Goal: Download file/media

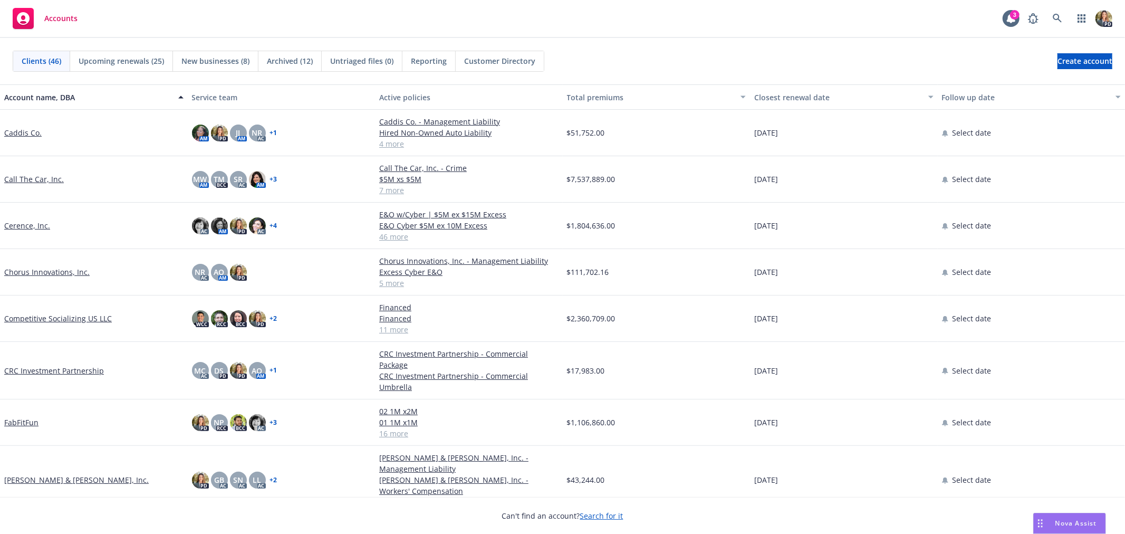
click at [1072, 527] on span "Nova Assist" at bounding box center [1076, 522] width 42 height 9
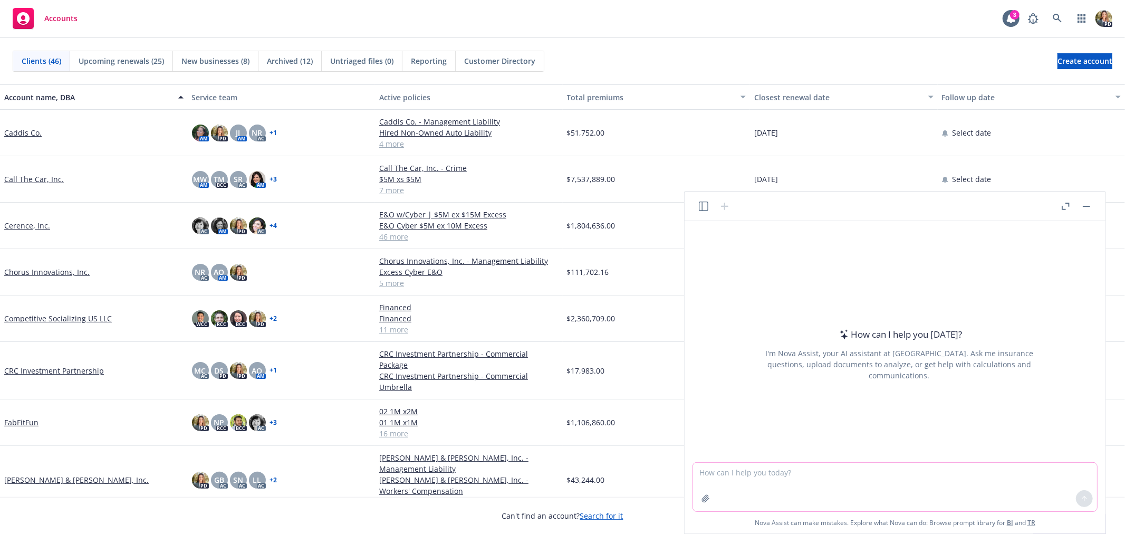
click at [757, 474] on textarea at bounding box center [895, 486] width 404 height 49
click at [841, 471] on textarea "Can you review these insurance reqruiements but assume the dollar values are in…" at bounding box center [895, 486] width 404 height 49
type textarea "Can you review these insurance requirements but assume the dollar values are in…"
click at [1087, 500] on icon at bounding box center [1084, 498] width 7 height 7
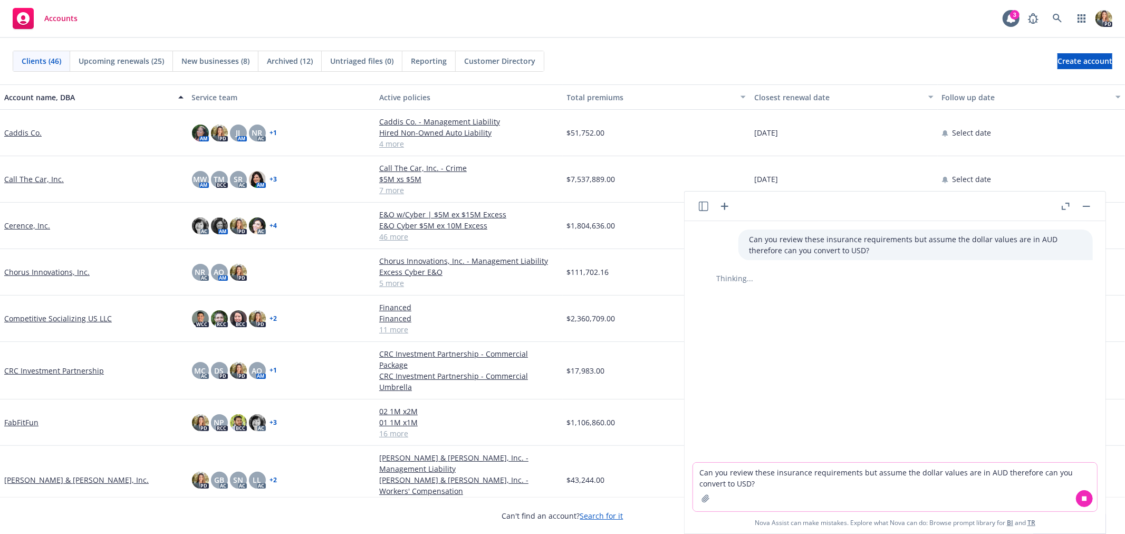
click at [784, 476] on textarea "Can you review these insurance requirements but assume the dollar values are in…" at bounding box center [895, 486] width 404 height 49
paste textarea "(a) professional indemnity insurance (including cyber risk insurance) with a mi…"
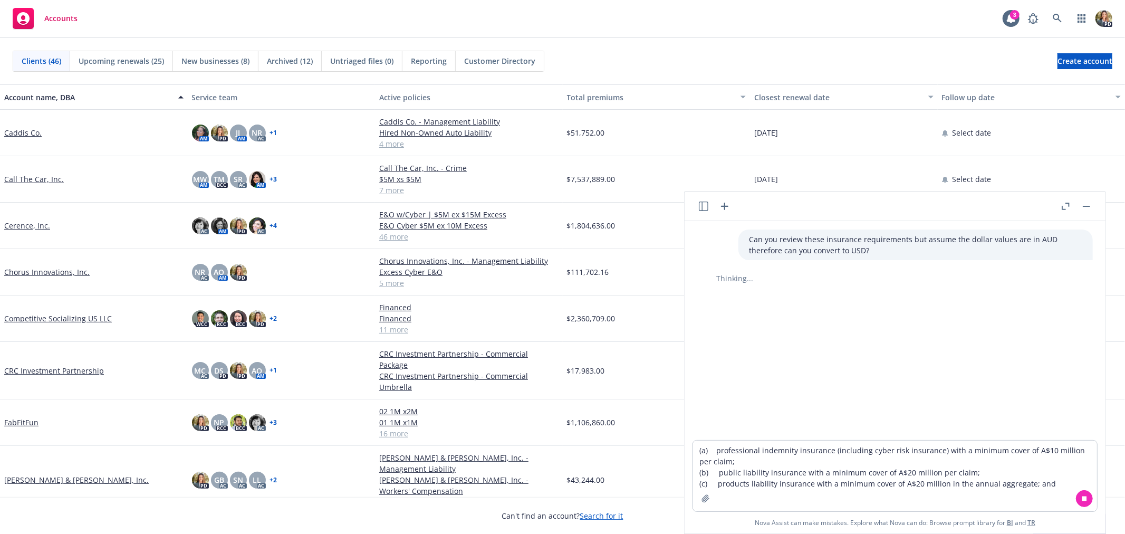
click at [1086, 500] on icon at bounding box center [1084, 498] width 5 height 5
click at [1048, 484] on textarea "(a) professional indemnity insurance (including cyber risk insurance) with a mi…" at bounding box center [895, 475] width 404 height 71
click at [1038, 481] on textarea "(a) professional indemnity insurance (including cyber risk insurance) with a mi…" at bounding box center [895, 475] width 404 height 71
click at [773, 449] on textarea "(a) professional indemnity insurance (including cyber risk insurance) with a mi…" at bounding box center [895, 475] width 404 height 71
click at [1034, 481] on textarea "(a) professional indemnity insurance (including cyber risk insurance) with a mi…" at bounding box center [895, 475] width 404 height 71
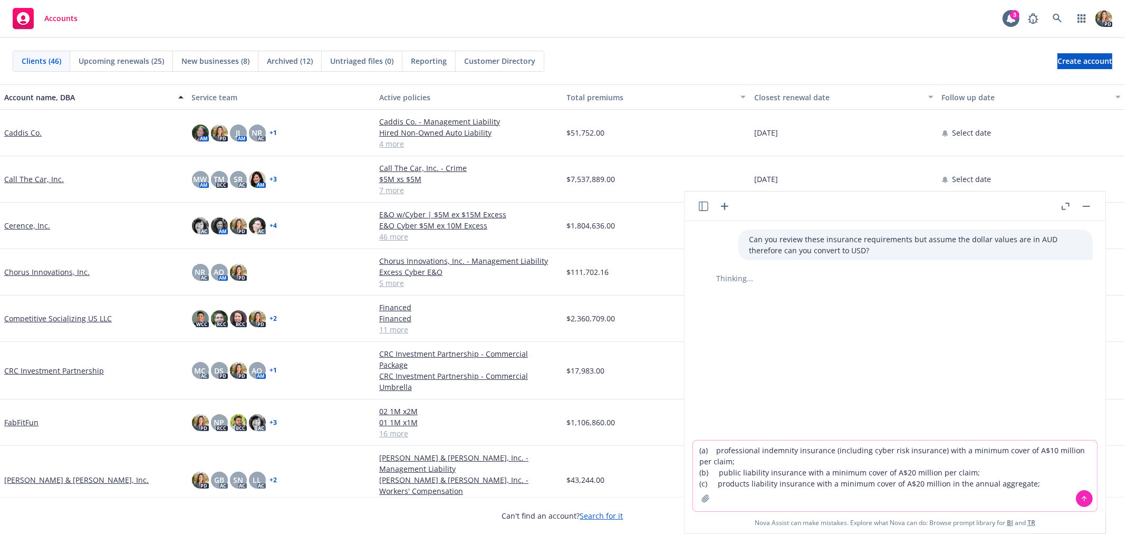
type textarea "(a) professional indemnity insurance (including cyber risk insurance) with a mi…"
click at [1085, 498] on icon at bounding box center [1084, 498] width 7 height 7
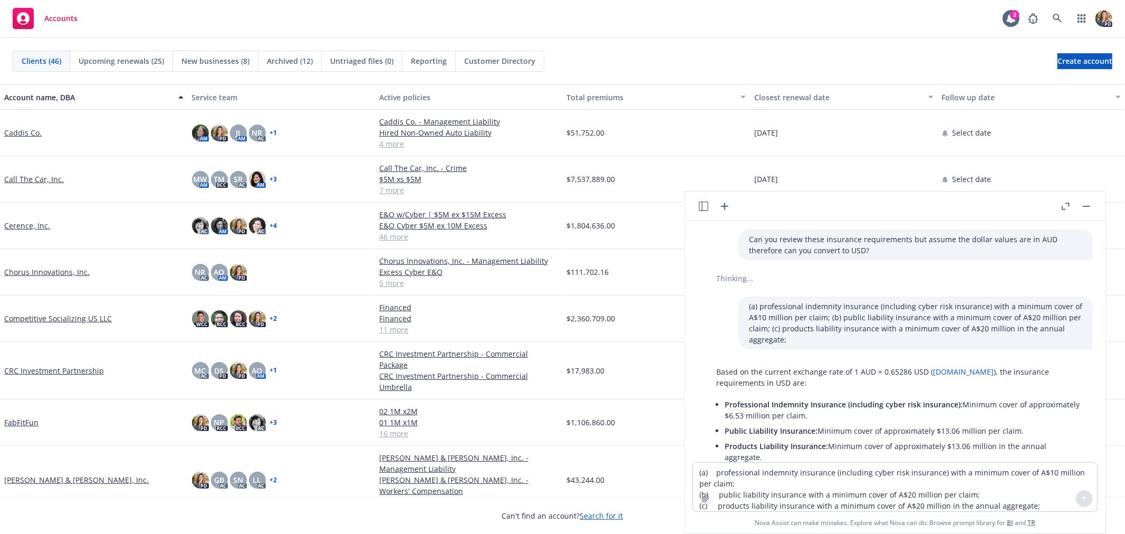
scroll to position [62, 0]
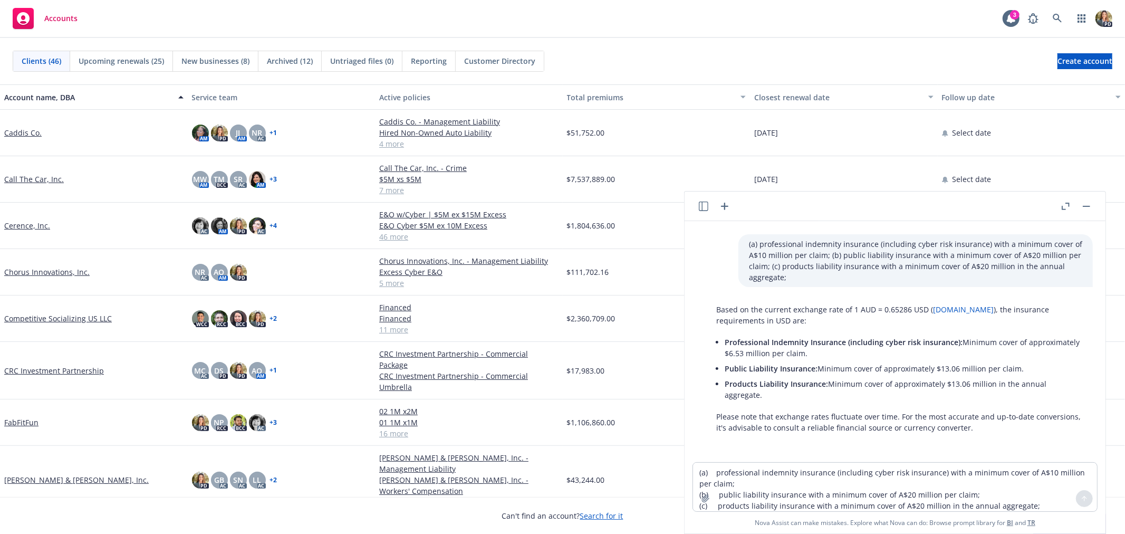
drag, startPoint x: 765, startPoint y: 397, endPoint x: 718, endPoint y: 338, distance: 75.4
click at [725, 338] on ul "Professional Indemnity Insurance (including cyber risk insurance): Minimum cove…" at bounding box center [904, 368] width 358 height 68
click at [793, 394] on li "Products Liability Insurance: Minimum cover of approximately $13.06 million in …" at bounding box center [904, 389] width 358 height 26
drag, startPoint x: 747, startPoint y: 394, endPoint x: 716, endPoint y: 314, distance: 85.8
click at [716, 314] on div "Based on the current exchange rate of 1 AUD = 0.65286 USD ( [DOMAIN_NAME] ), th…" at bounding box center [899, 369] width 387 height 138
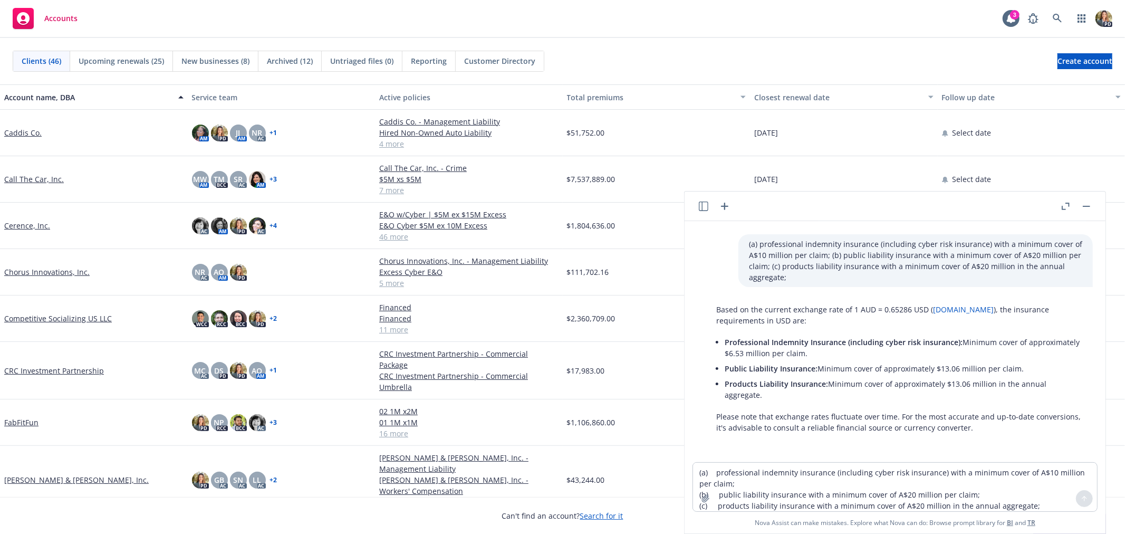
copy div "Based on the current exchange rate of 1 AUD = 0.65286 USD ( [DOMAIN_NAME] ), th…"
drag, startPoint x: 862, startPoint y: 419, endPoint x: 851, endPoint y: 419, distance: 11.1
click at [862, 418] on p "Please note that exchange rates fluctuate over time. For the most accurate and …" at bounding box center [899, 422] width 366 height 22
click at [1089, 213] on header at bounding box center [894, 206] width 421 height 30
click at [1091, 211] on div at bounding box center [1076, 206] width 34 height 13
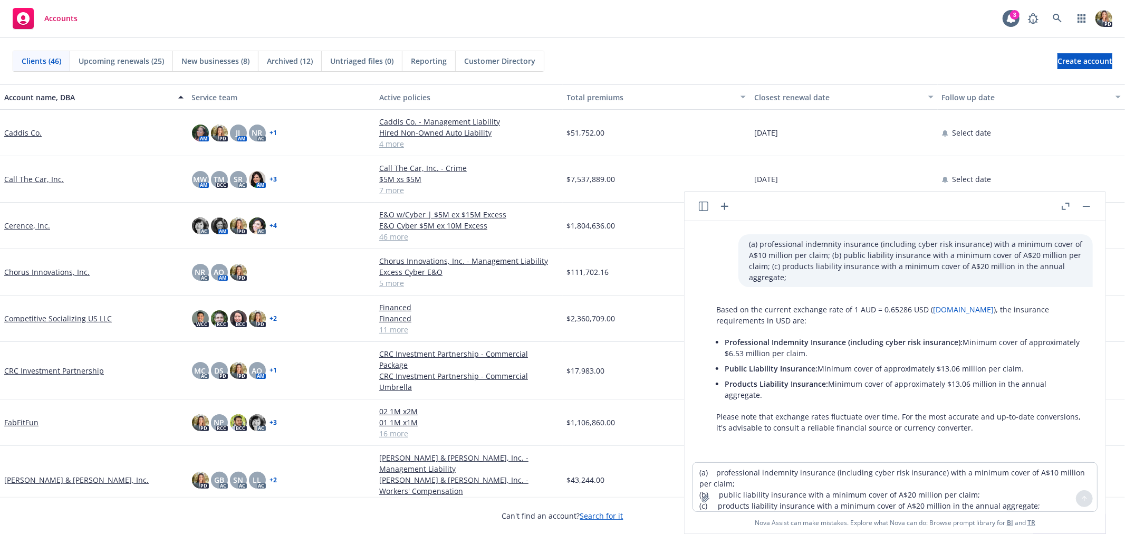
click at [1085, 206] on rect "button" at bounding box center [1086, 206] width 7 height 1
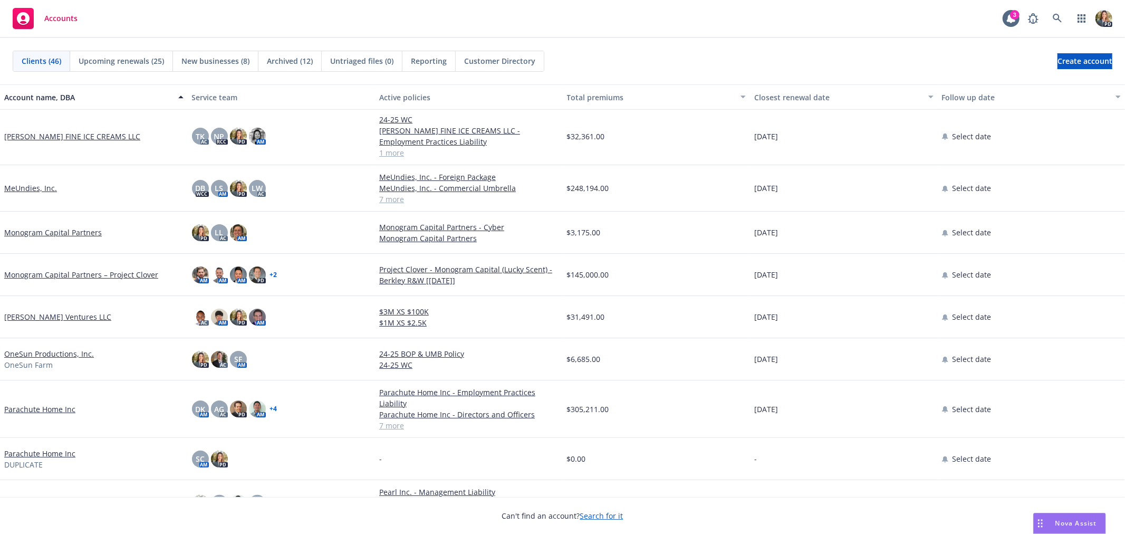
scroll to position [937, 0]
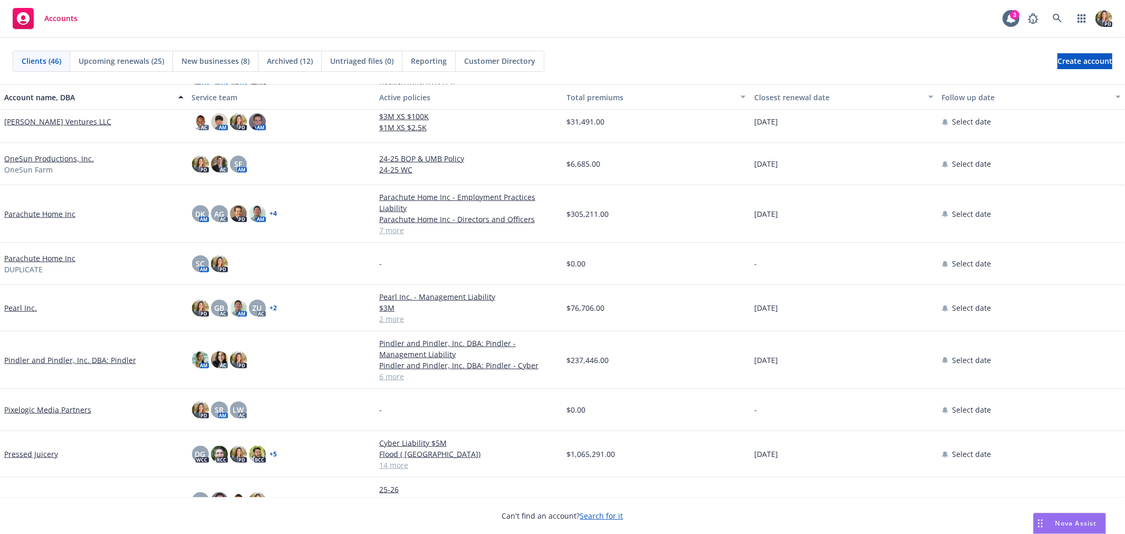
click at [13, 304] on link "Pearl Inc." at bounding box center [20, 307] width 33 height 11
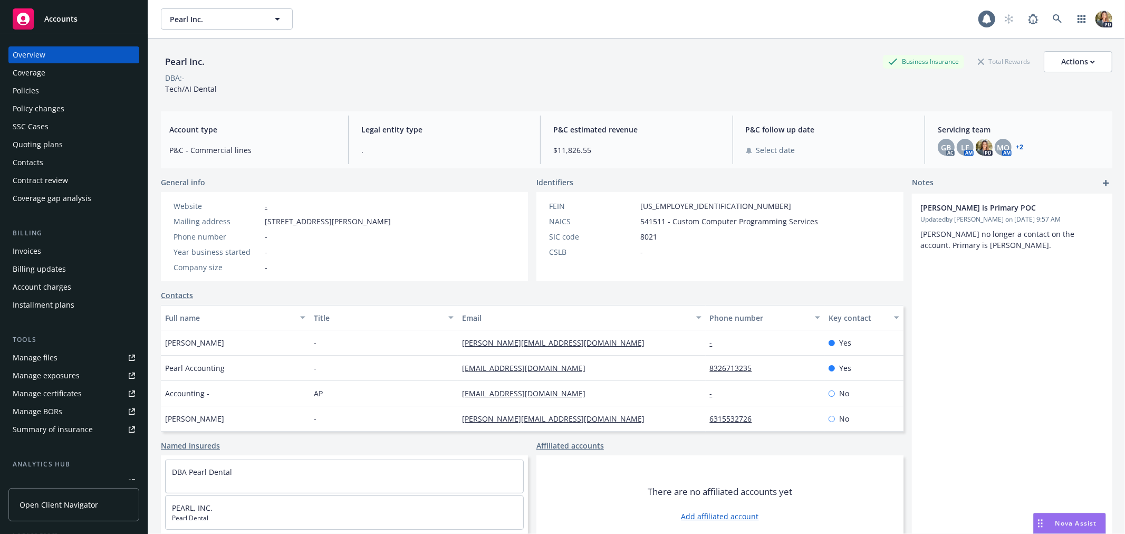
click at [44, 83] on div "Policies" at bounding box center [74, 90] width 122 height 17
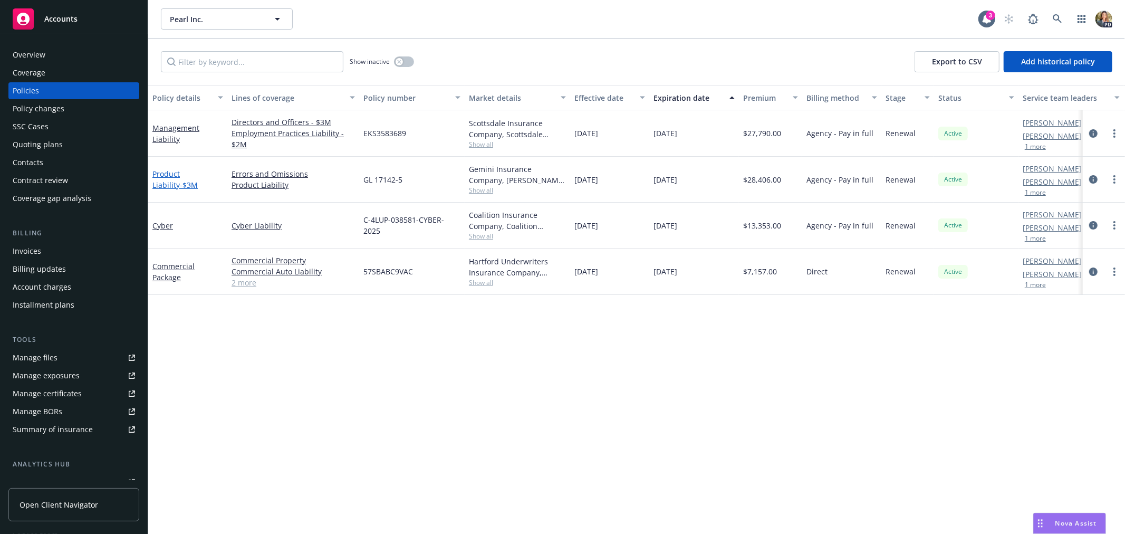
click at [159, 169] on link "Product Liability - $3M" at bounding box center [174, 179] width 45 height 21
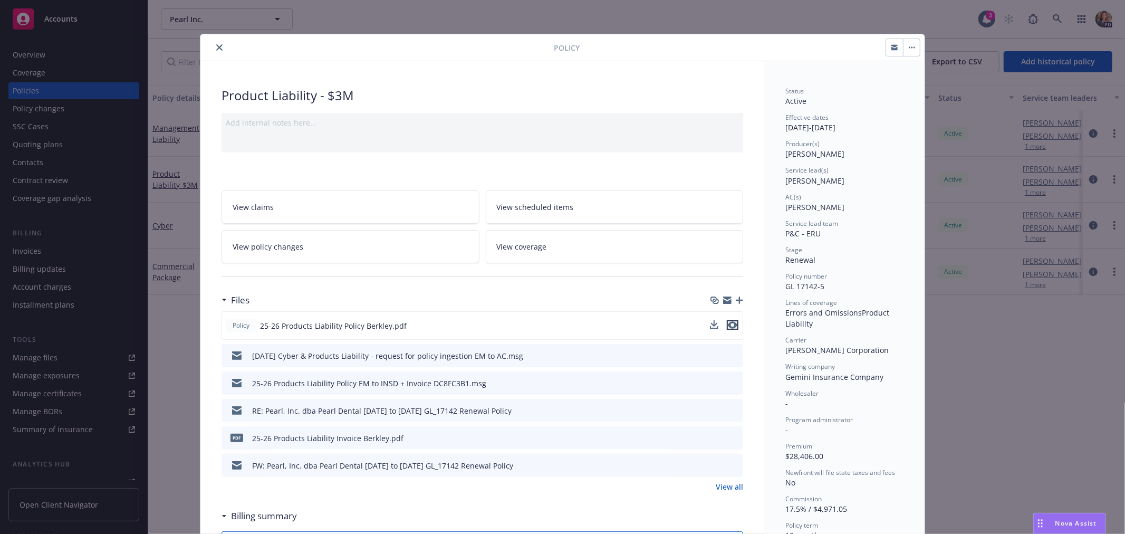
click at [730, 322] on icon "preview file" at bounding box center [732, 324] width 9 height 7
click at [216, 46] on icon "close" at bounding box center [219, 47] width 6 height 6
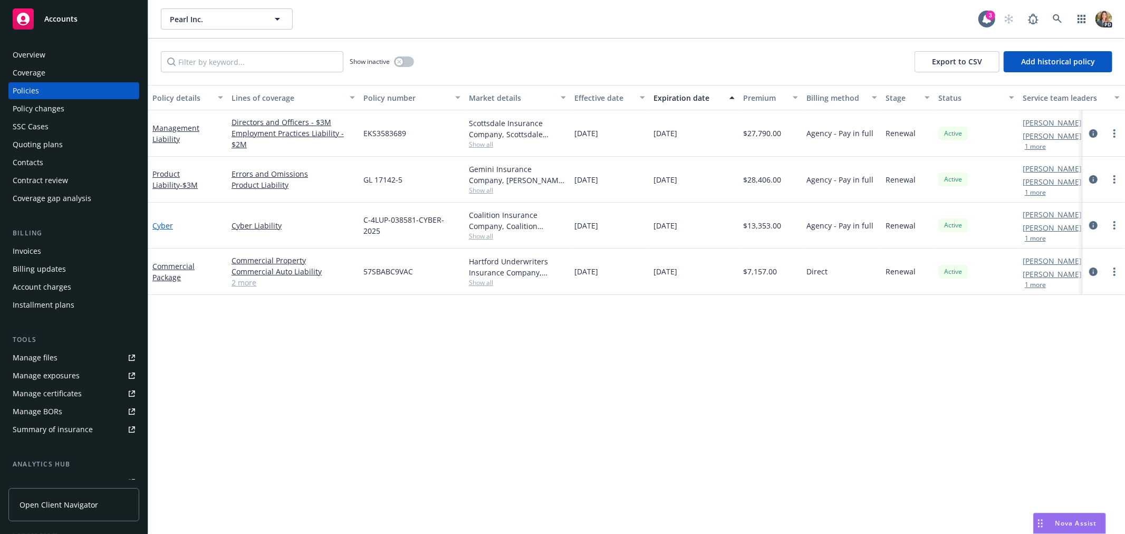
click at [157, 225] on link "Cyber" at bounding box center [162, 225] width 21 height 10
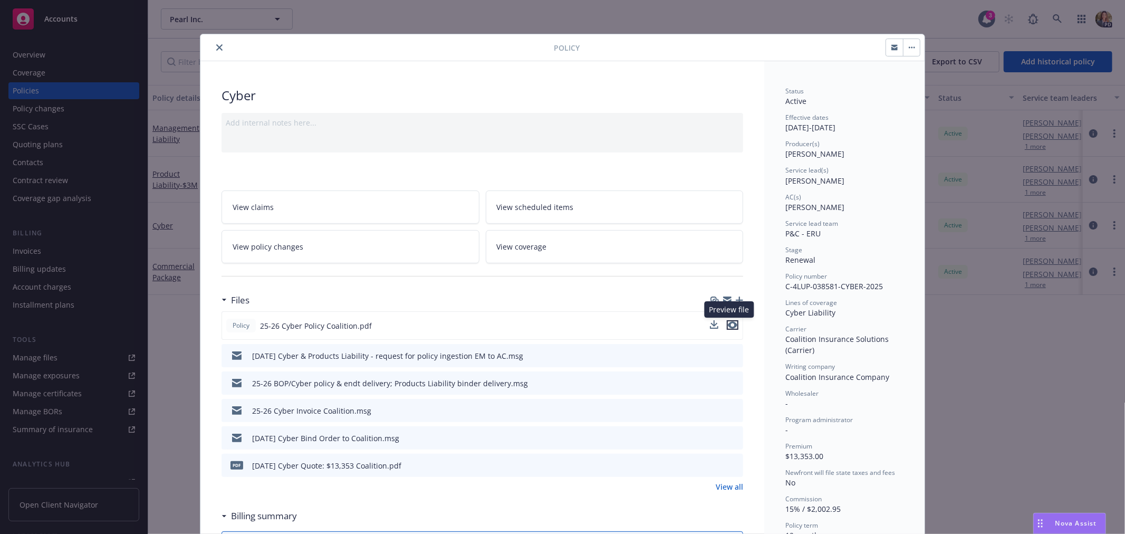
click at [728, 327] on icon "preview file" at bounding box center [732, 324] width 9 height 7
click at [216, 44] on icon "close" at bounding box center [219, 47] width 6 height 6
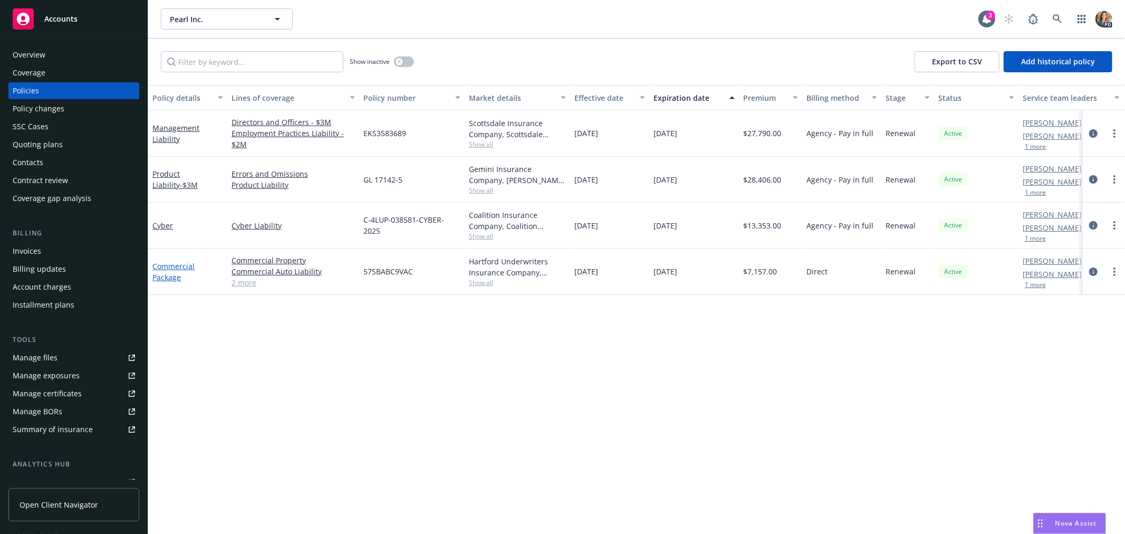
click at [182, 265] on link "Commercial Package" at bounding box center [173, 271] width 42 height 21
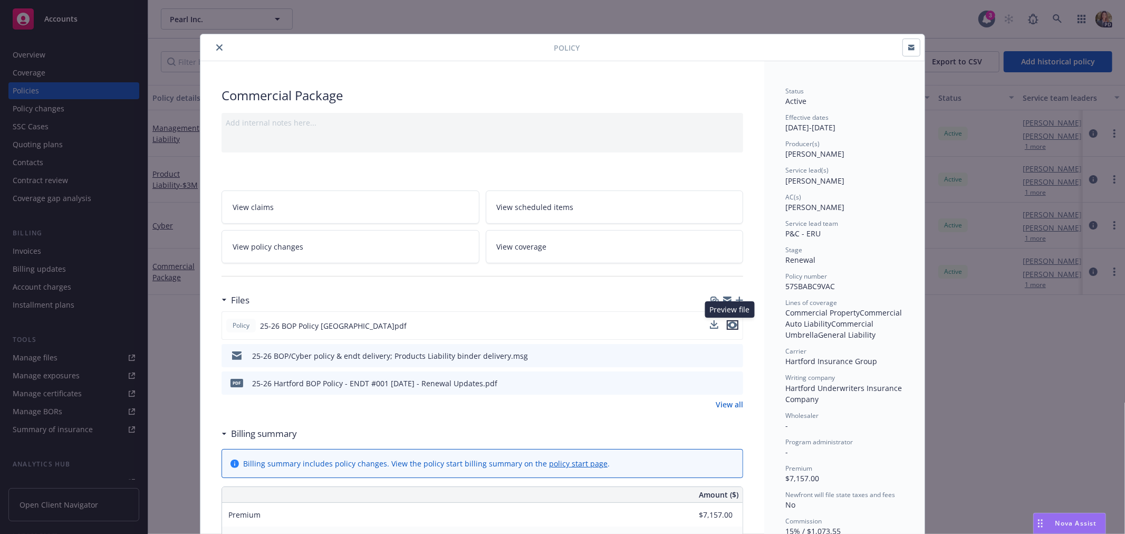
click at [728, 324] on icon "preview file" at bounding box center [732, 324] width 9 height 7
click at [216, 49] on icon "close" at bounding box center [219, 47] width 6 height 6
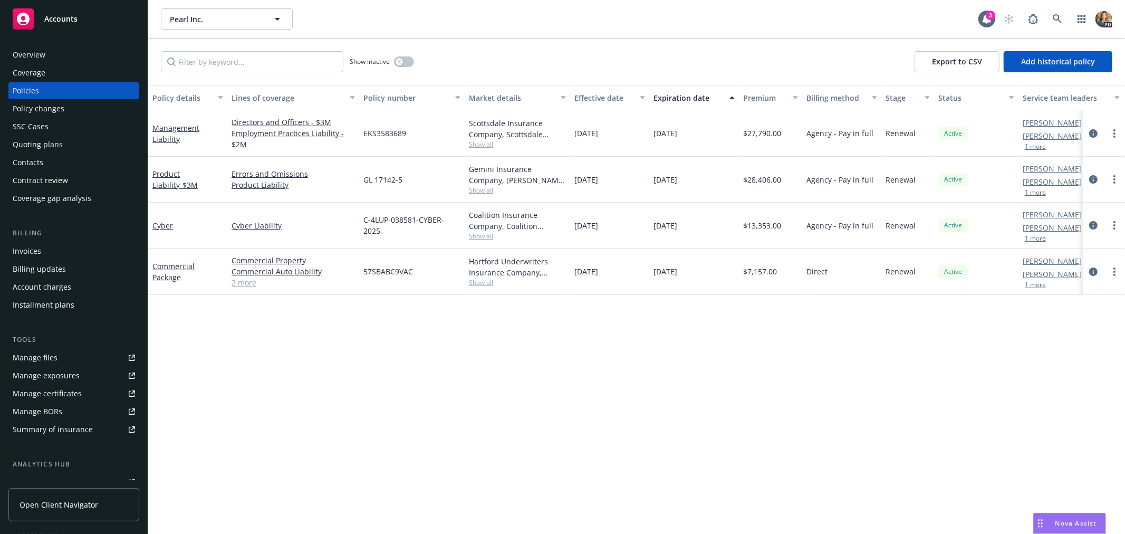
click at [69, 23] on div "Accounts" at bounding box center [74, 18] width 122 height 21
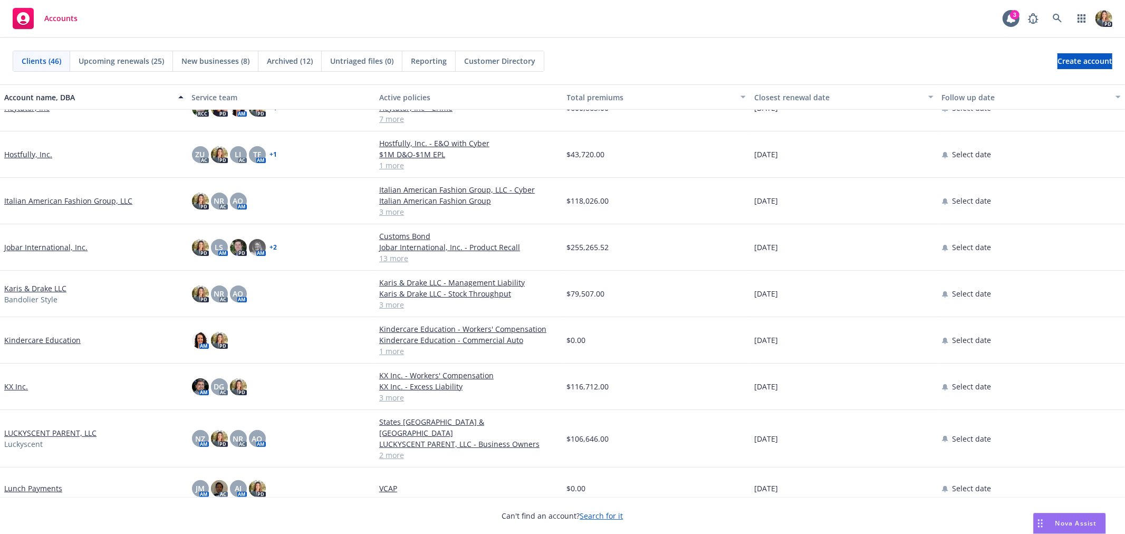
scroll to position [410, 0]
click at [28, 155] on link "Hostfully, Inc." at bounding box center [28, 153] width 48 height 11
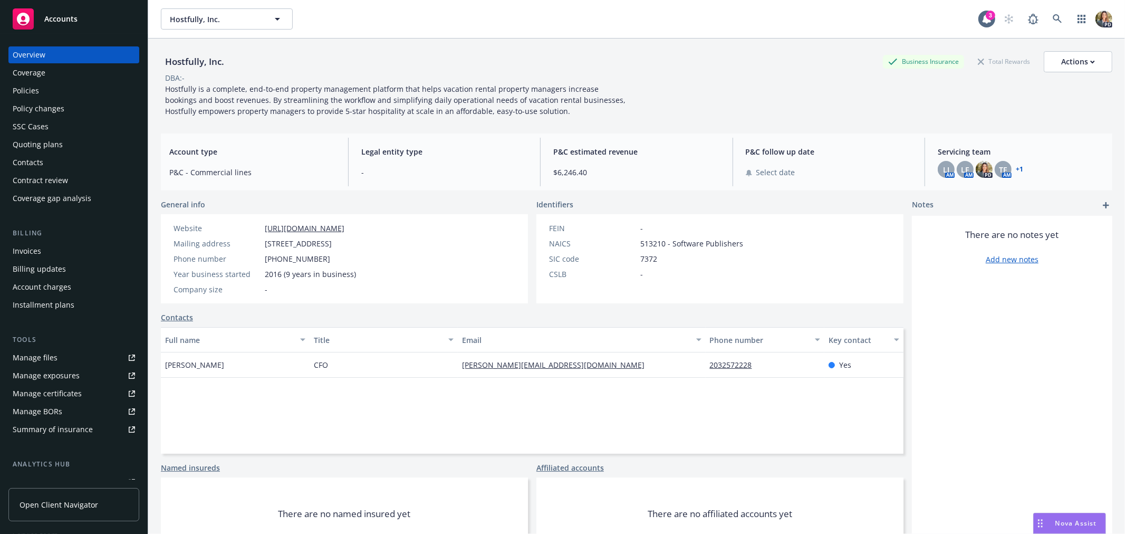
click at [53, 86] on div "Policies" at bounding box center [74, 90] width 122 height 17
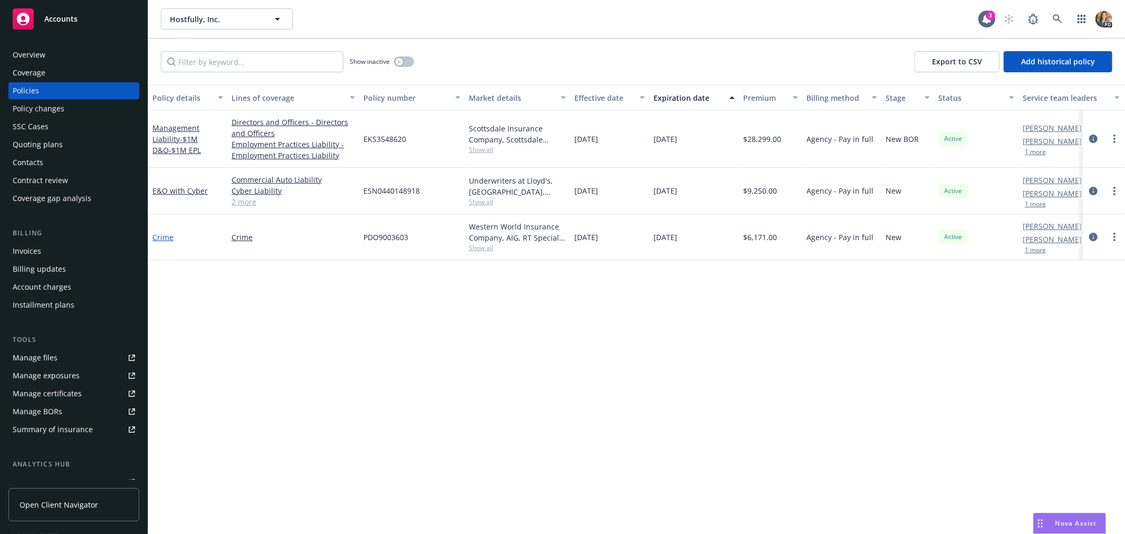
click at [166, 236] on link "Crime" at bounding box center [162, 237] width 21 height 10
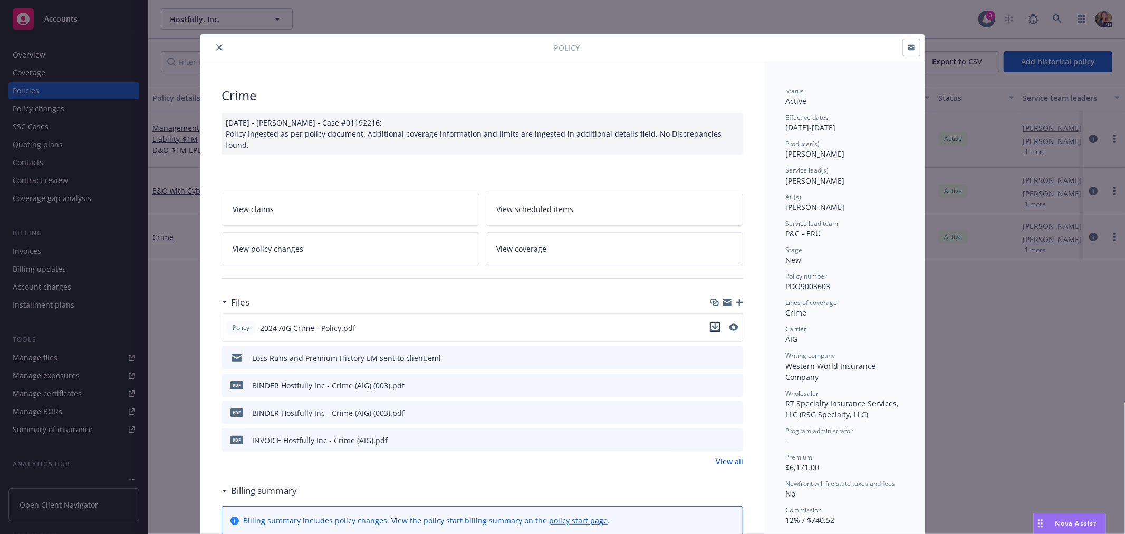
click at [711, 323] on icon "download file" at bounding box center [715, 327] width 8 height 8
